Goal: Complete application form

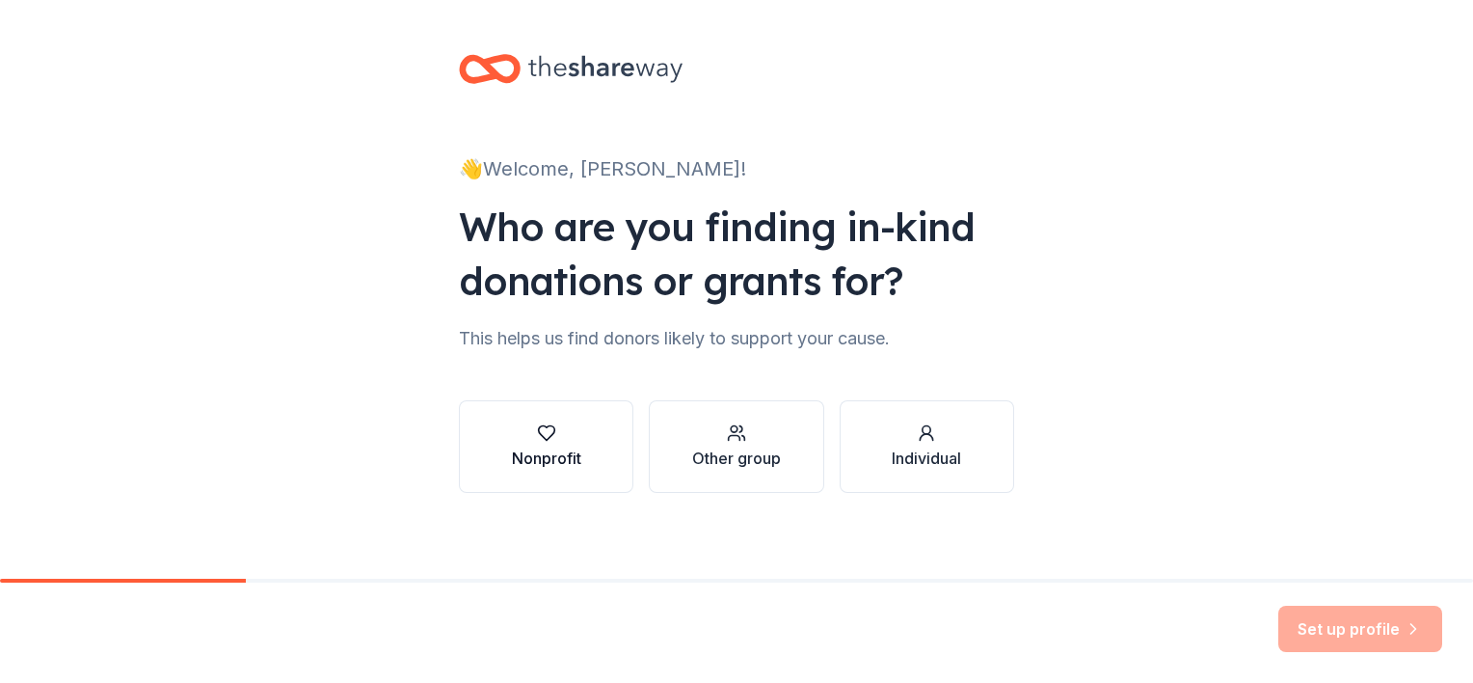
click at [587, 457] on button "Nonprofit" at bounding box center [546, 446] width 174 height 93
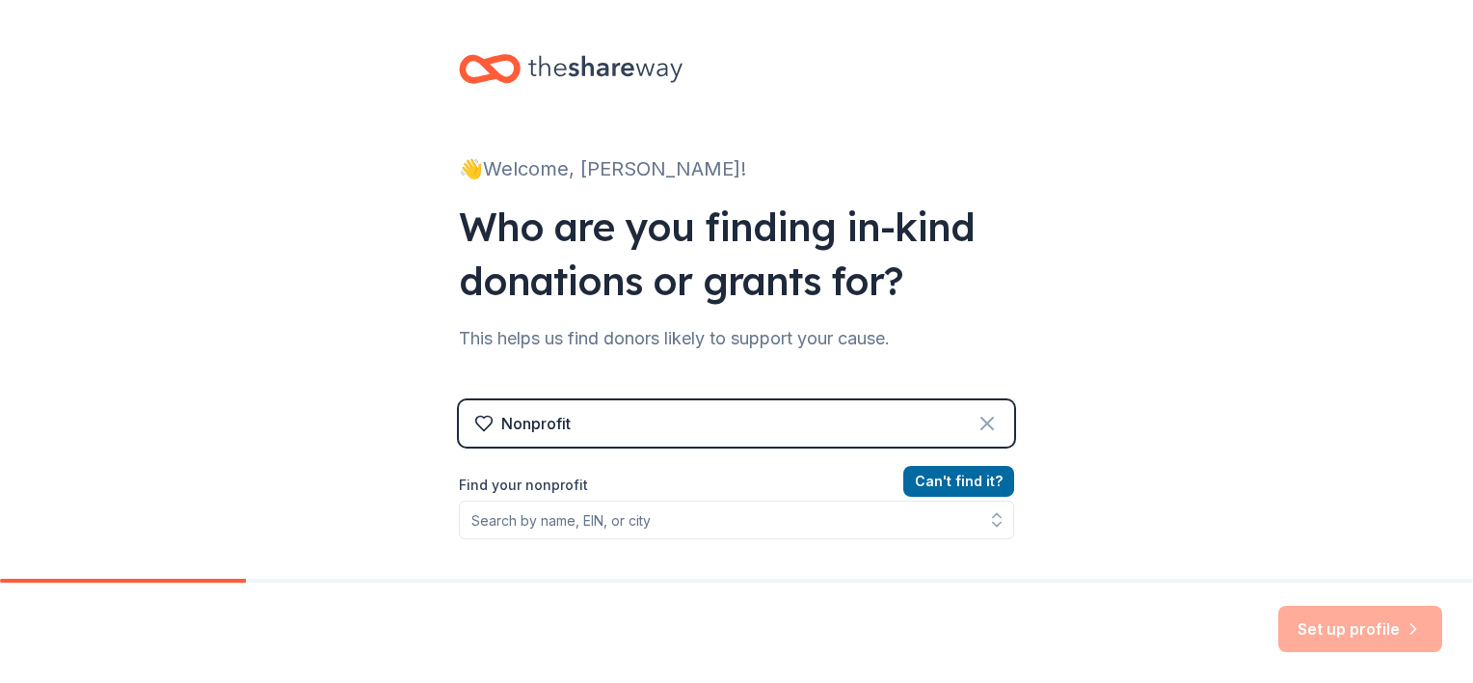
click at [979, 416] on icon at bounding box center [987, 423] width 23 height 23
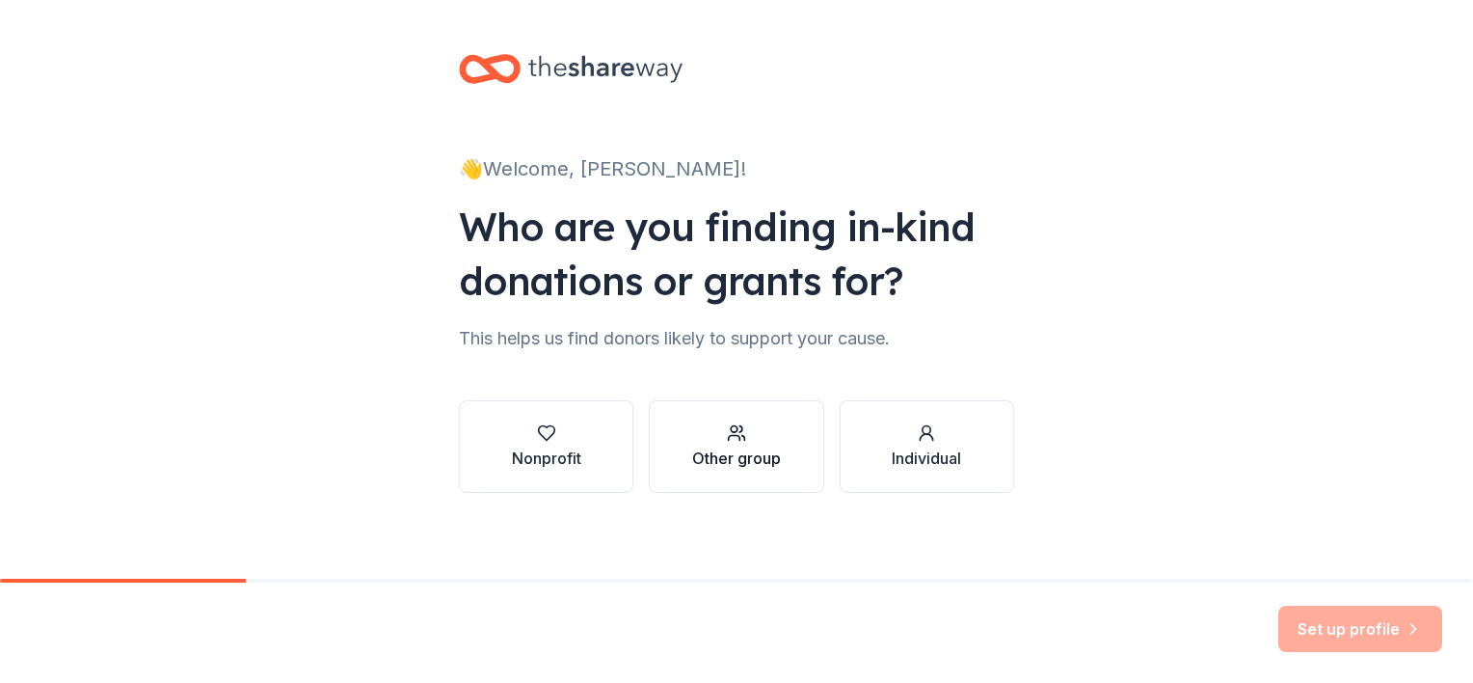
click at [771, 452] on div "Other group" at bounding box center [736, 457] width 89 height 23
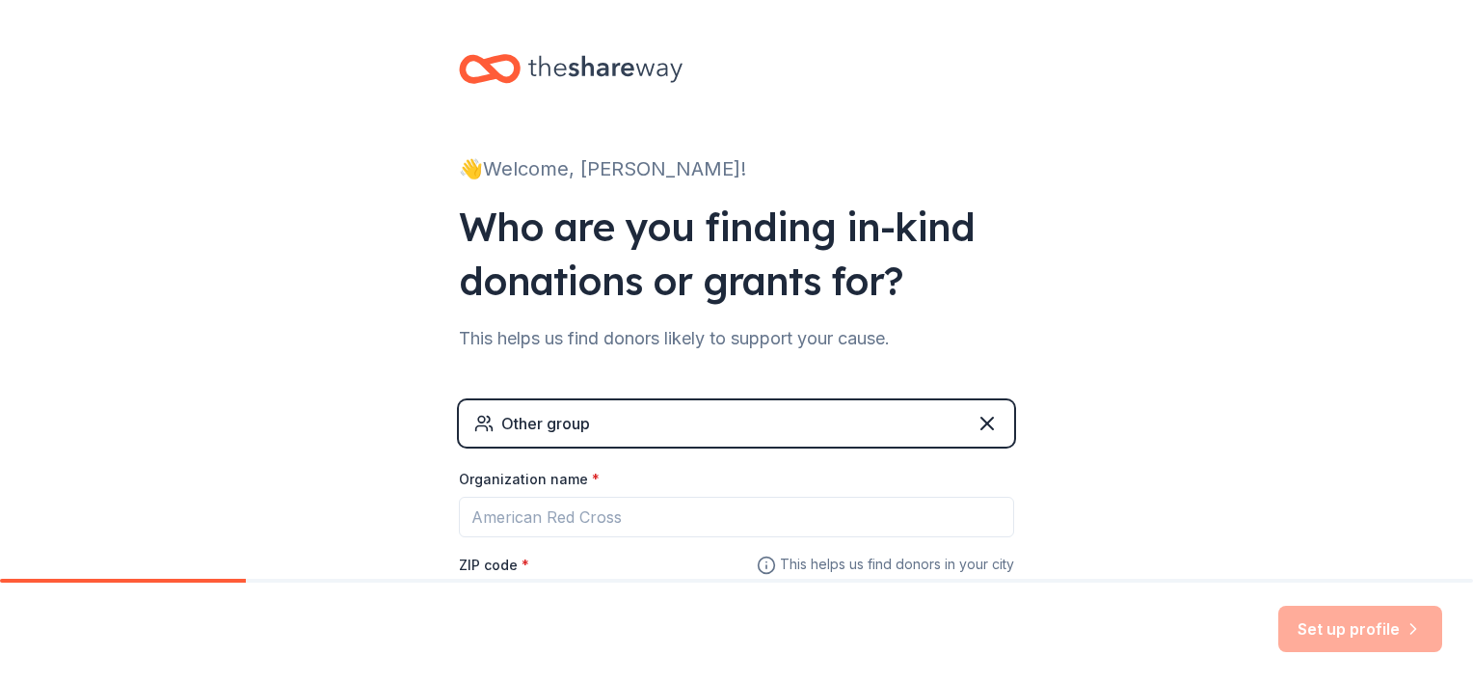
click at [538, 414] on div "Other group" at bounding box center [545, 423] width 89 height 23
click at [620, 422] on div "Other group" at bounding box center [736, 423] width 555 height 46
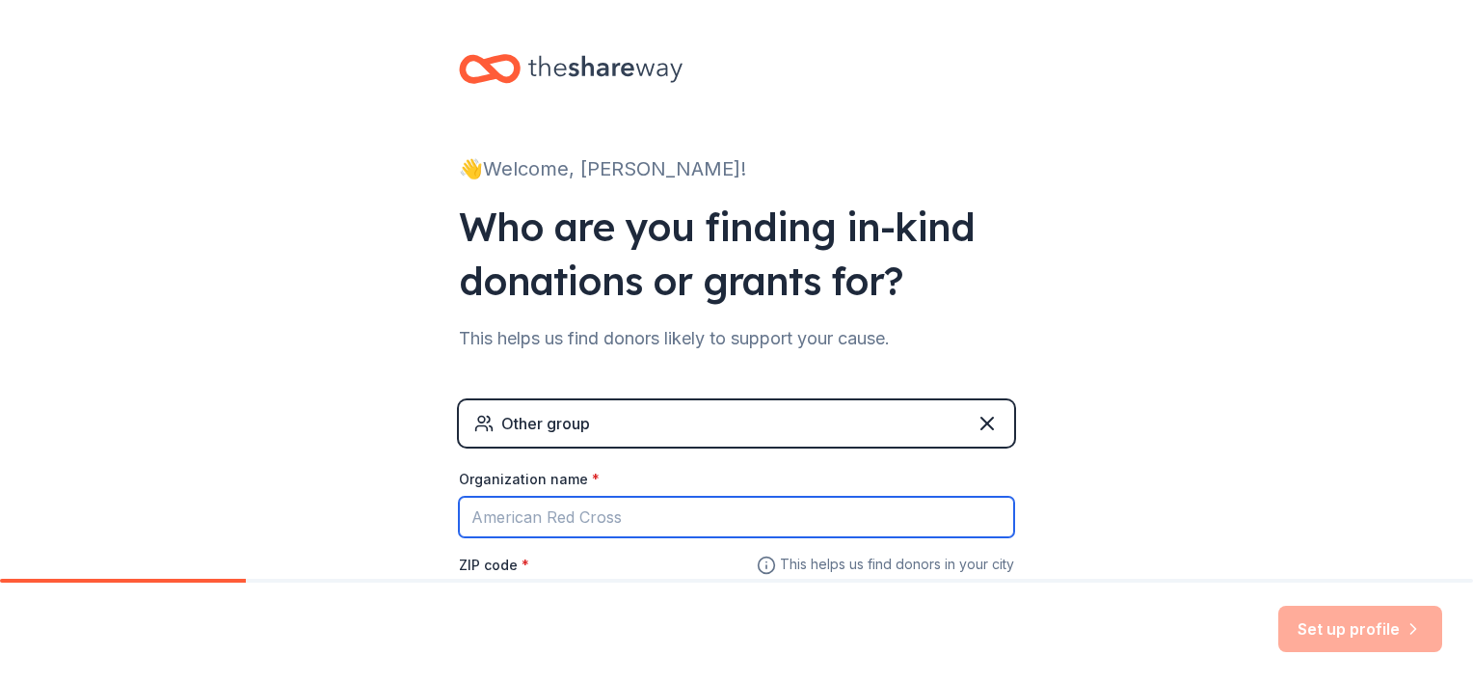
click at [579, 516] on input "Organization name *" at bounding box center [736, 516] width 555 height 40
type input "[GEOGRAPHIC_DATA]"
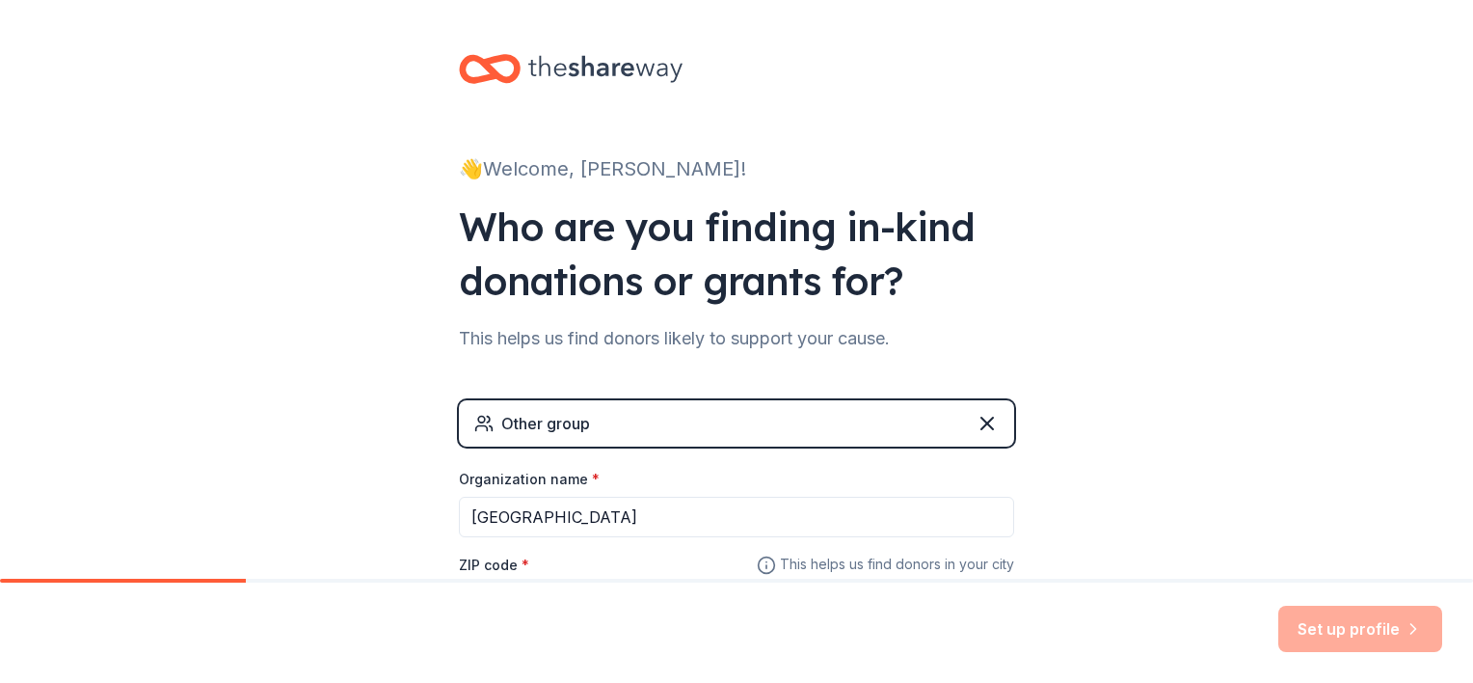
click at [496, 562] on label "ZIP code *" at bounding box center [494, 564] width 70 height 19
click at [496, 581] on input "ZIP code *" at bounding box center [736, 600] width 555 height 39
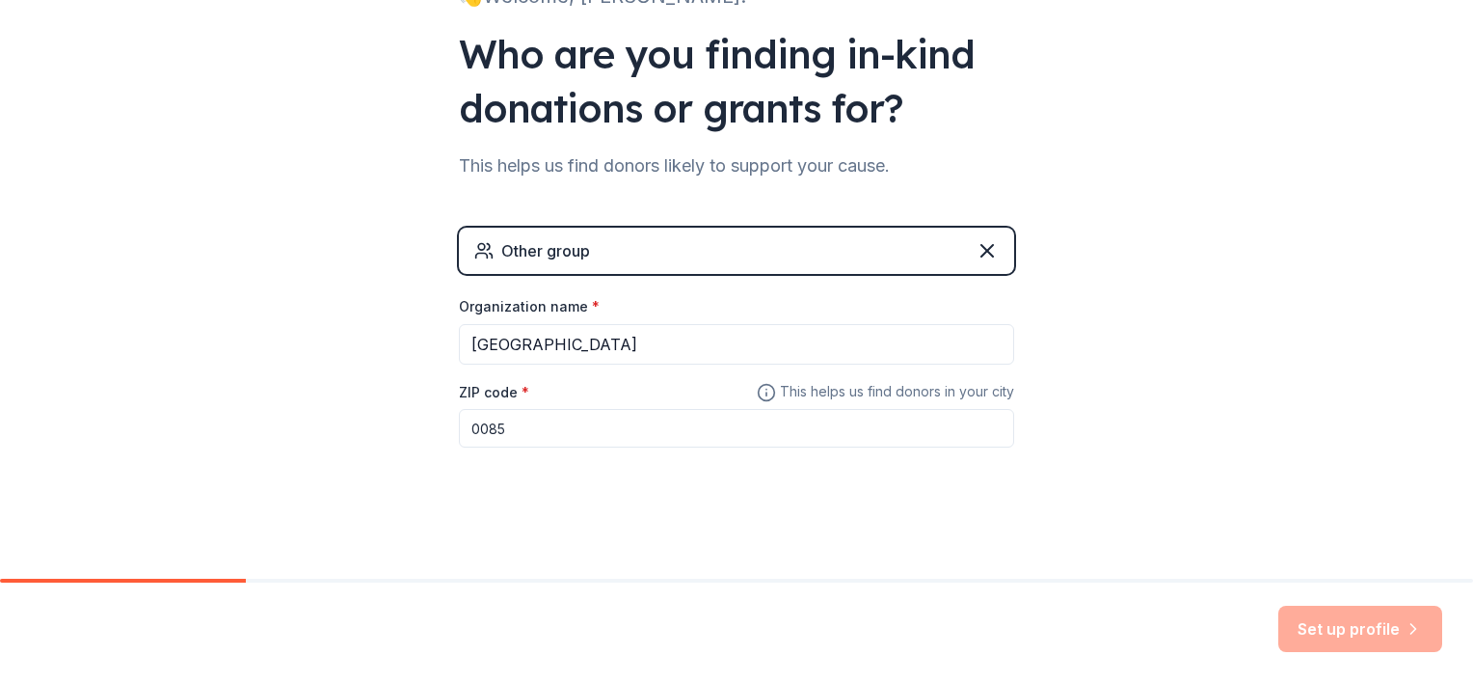
type input "00851"
